Goal: Information Seeking & Learning: Learn about a topic

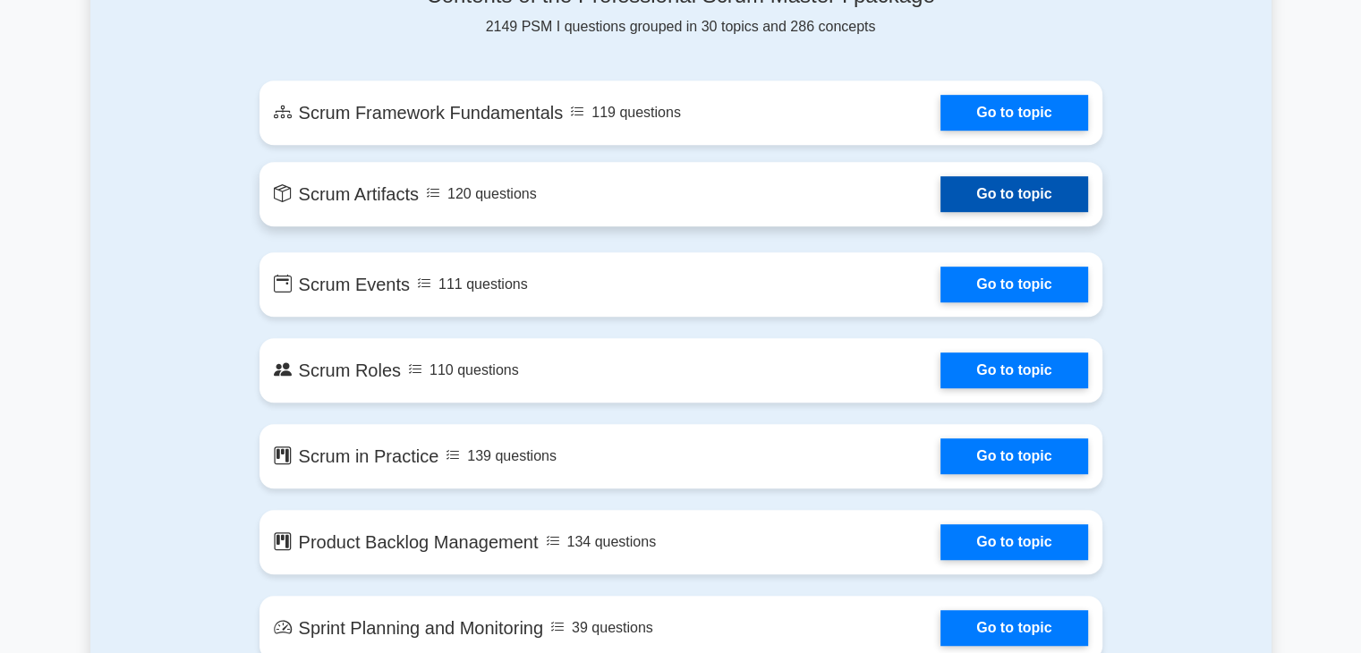
scroll to position [984, 0]
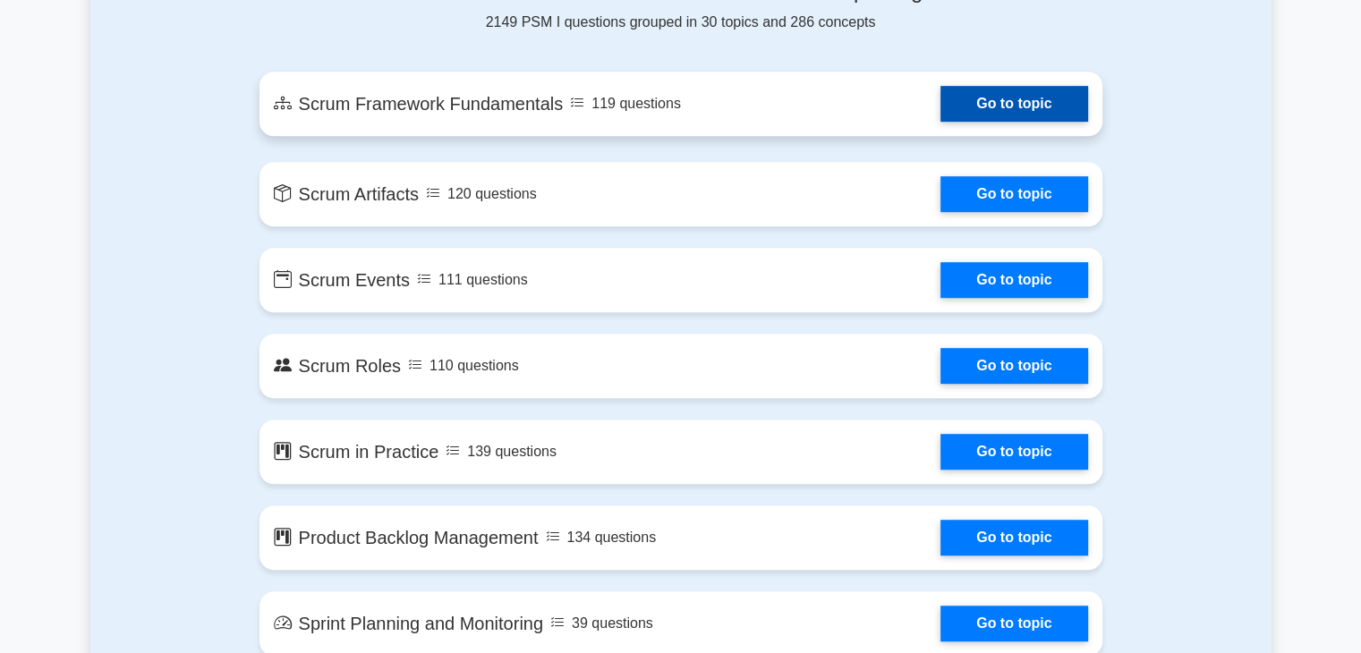
click at [1009, 101] on link "Go to topic" at bounding box center [1013, 104] width 147 height 36
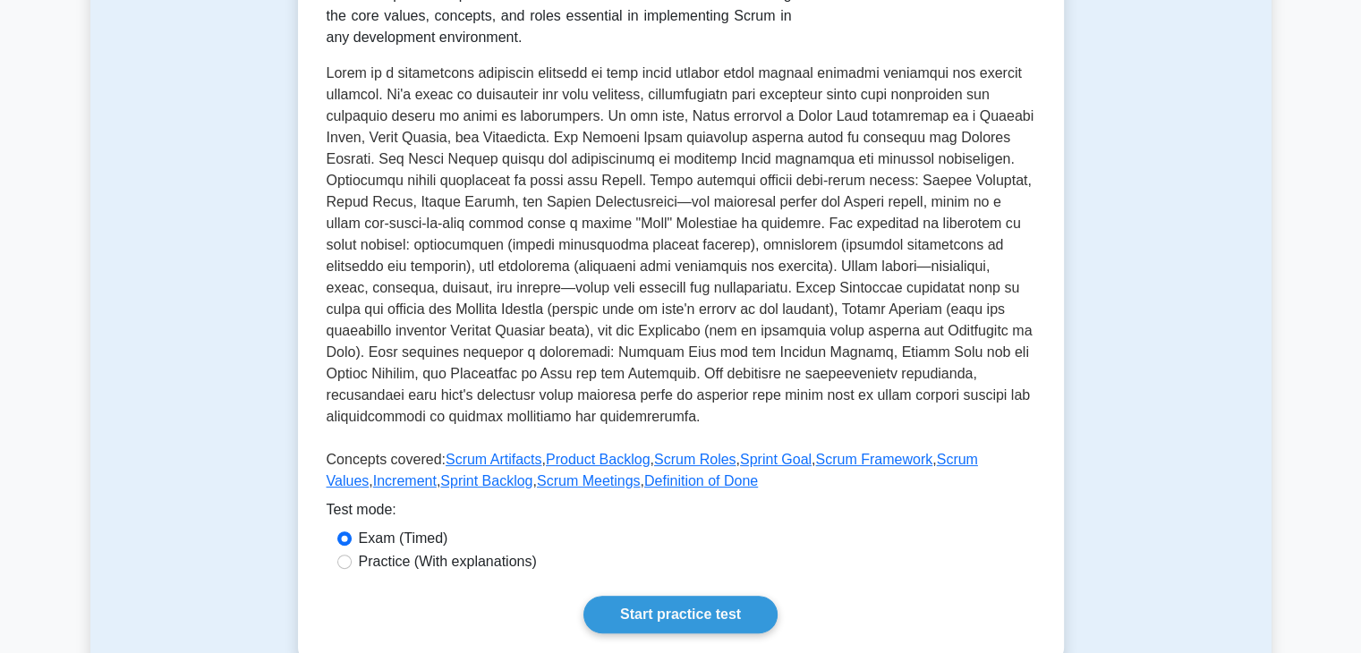
scroll to position [447, 0]
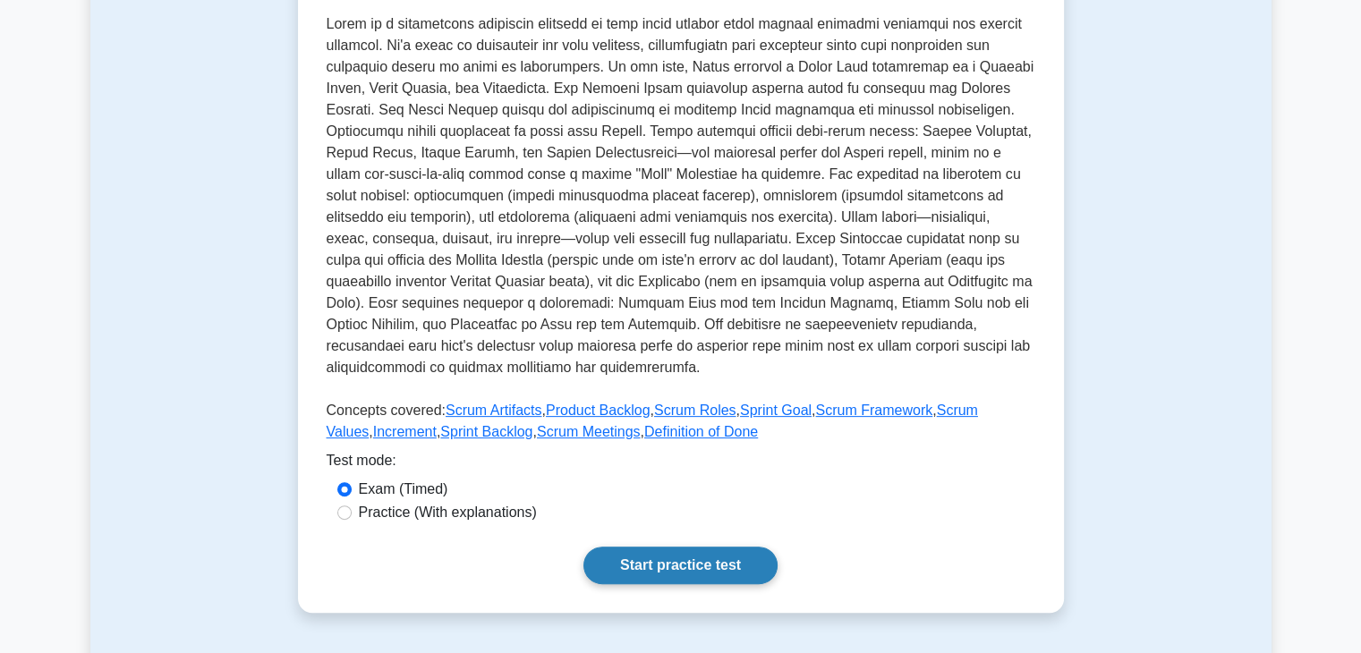
click at [659, 561] on link "Start practice test" at bounding box center [680, 566] width 194 height 38
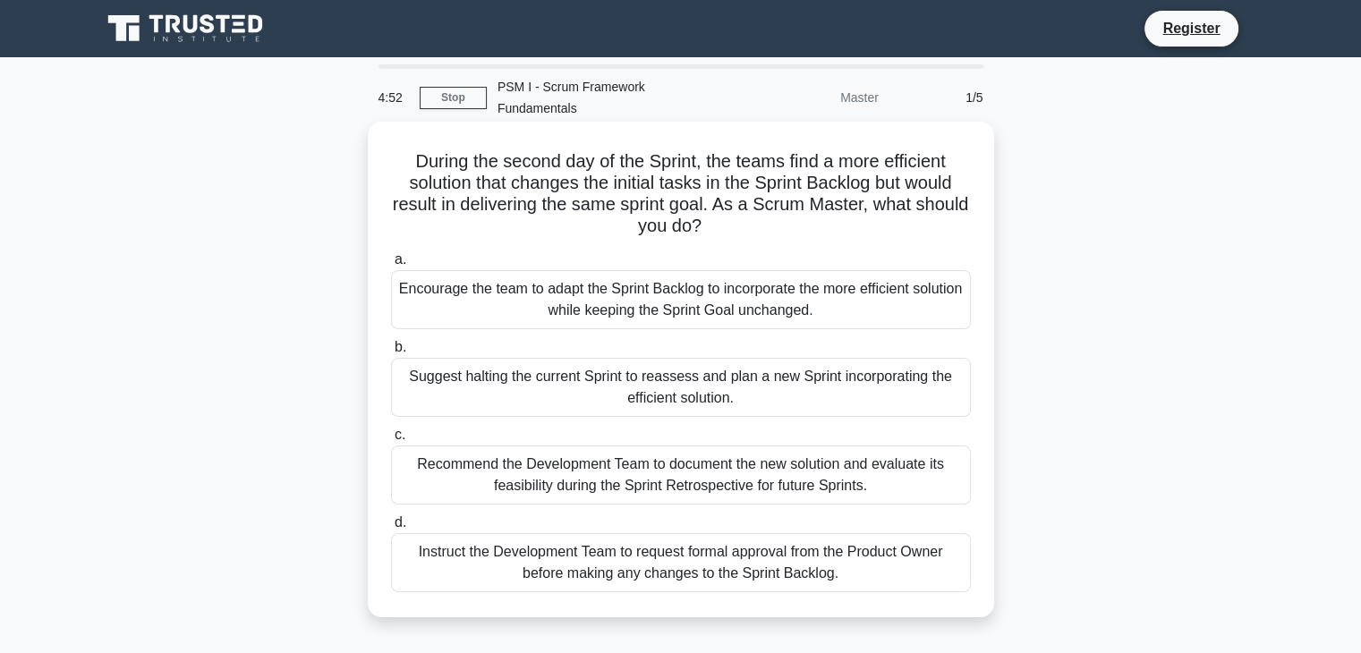
click at [685, 291] on div "Encourage the team to adapt the Sprint Backlog to incorporate the more efficien…" at bounding box center [681, 299] width 580 height 59
click at [391, 266] on input "a. Encourage the team to adapt the Sprint Backlog to incorporate the more effic…" at bounding box center [391, 260] width 0 height 12
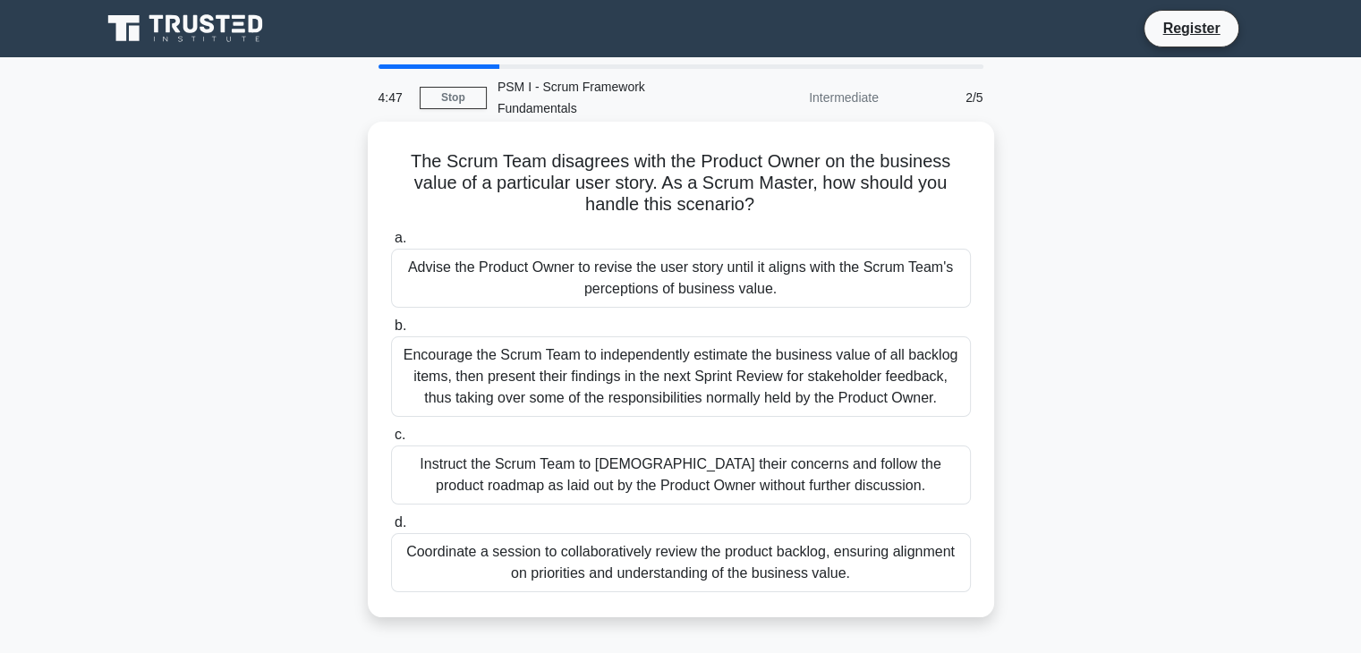
click at [641, 364] on div "Encourage the Scrum Team to independently estimate the business value of all ba…" at bounding box center [681, 376] width 580 height 81
click at [391, 332] on input "b. Encourage the Scrum Team to independently estimate the business value of all…" at bounding box center [391, 326] width 0 height 12
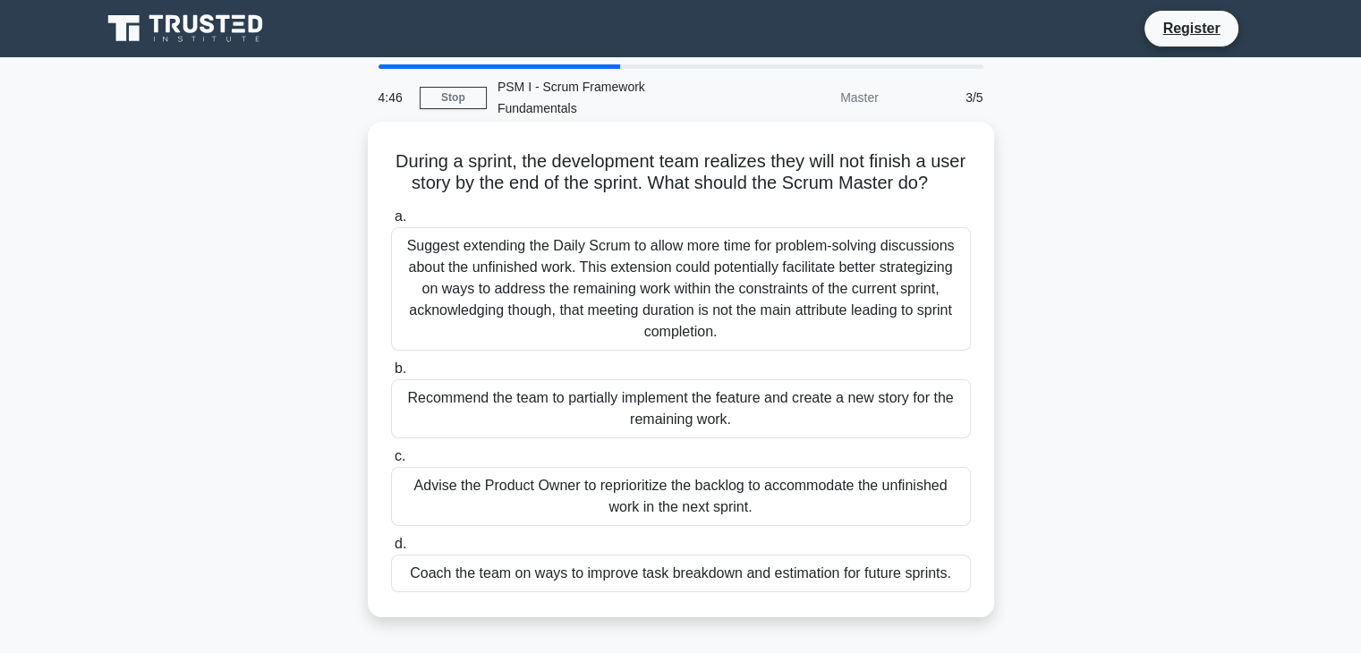
click at [641, 419] on div "Recommend the team to partially implement the feature and create a new story fo…" at bounding box center [681, 408] width 580 height 59
click at [391, 375] on input "b. Recommend the team to partially implement the feature and create a new story…" at bounding box center [391, 369] width 0 height 12
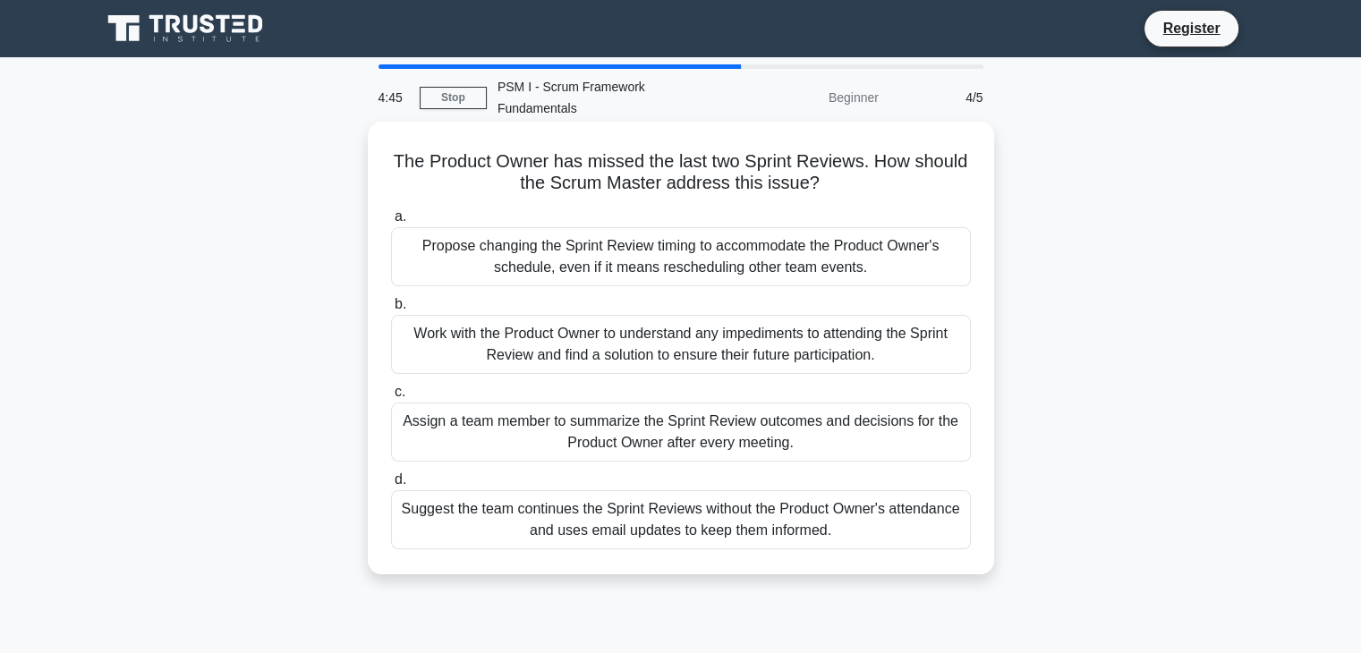
click at [682, 330] on div "Work with the Product Owner to understand any impediments to attending the Spri…" at bounding box center [681, 344] width 580 height 59
click at [391, 311] on input "b. Work with the Product Owner to understand any impediments to attending the S…" at bounding box center [391, 305] width 0 height 12
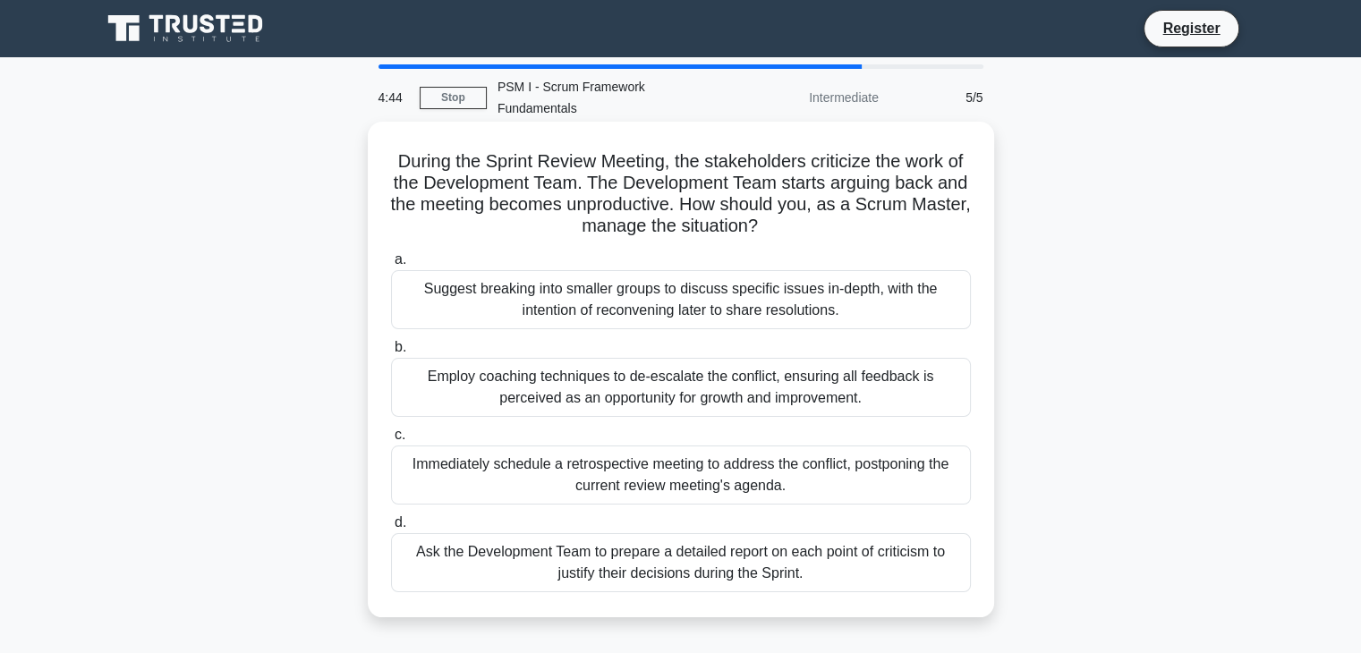
click at [666, 446] on div "Immediately schedule a retrospective meeting to address the conflict, postponin…" at bounding box center [681, 475] width 580 height 59
click at [391, 436] on input "c. Immediately schedule a retrospective meeting to address the conflict, postpo…" at bounding box center [391, 436] width 0 height 12
